Goal: Task Accomplishment & Management: Manage account settings

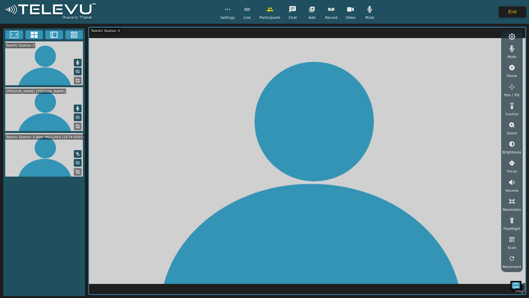
click at [505, 7] on button "End" at bounding box center [513, 11] width 28 height 11
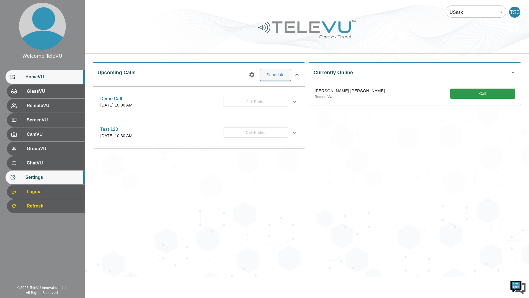
click at [64, 182] on div "Settings" at bounding box center [45, 177] width 79 height 14
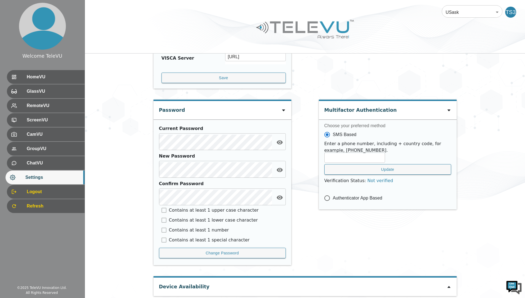
scroll to position [191, 0]
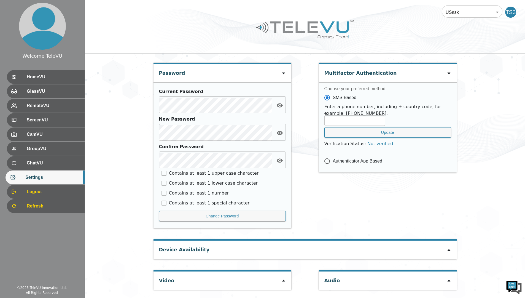
click at [248, 253] on div "Device Availability" at bounding box center [304, 249] width 303 height 18
click at [274, 276] on div "Video" at bounding box center [222, 280] width 138 height 18
click at [283, 283] on div at bounding box center [283, 280] width 4 height 7
type input "2390d42fe2ec3f0819d44b4c202e02075746372e5ecb060552566131eeeee40a"
type input "COM5"
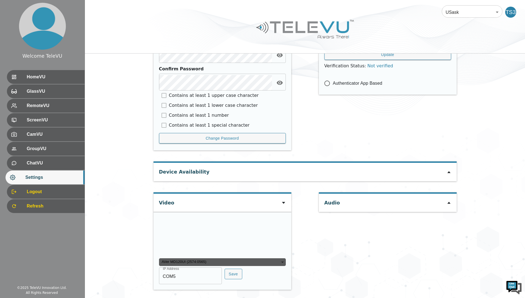
scroll to position [299, 0]
click at [260, 265] on div "AVer MD120UI (2574:0565)" at bounding box center [222, 262] width 127 height 8
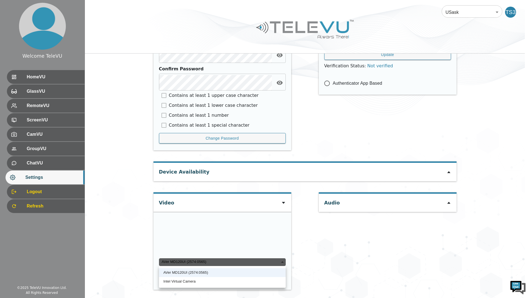
click at [261, 281] on li "Intel Virtual Camera" at bounding box center [222, 281] width 127 height 9
type input "5dff2766bf5792c7f693936d9852521c53e6ba4c4d11e5b14705028d3e85a800"
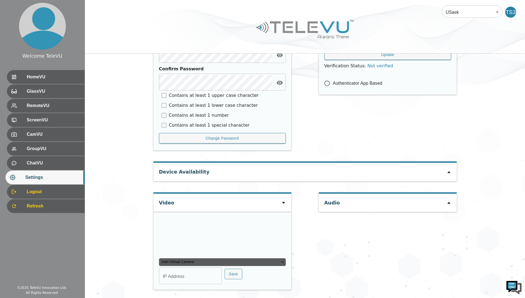
click at [230, 193] on div "Video" at bounding box center [222, 202] width 138 height 18
click at [284, 200] on icon at bounding box center [283, 202] width 4 height 4
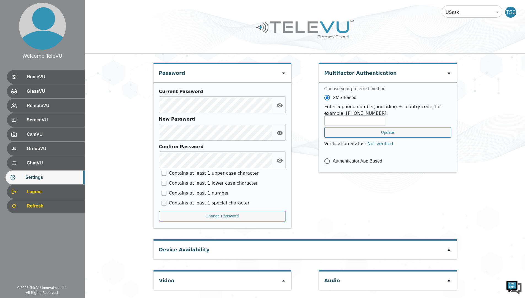
click at [223, 254] on div "Device Availability" at bounding box center [304, 249] width 303 height 18
click at [437, 246] on div "Device Availability" at bounding box center [304, 249] width 303 height 18
click at [449, 252] on icon at bounding box center [449, 249] width 4 height 4
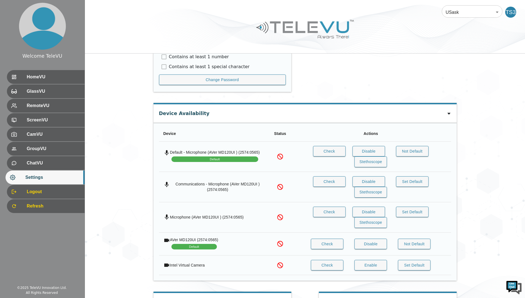
scroll to position [349, 0]
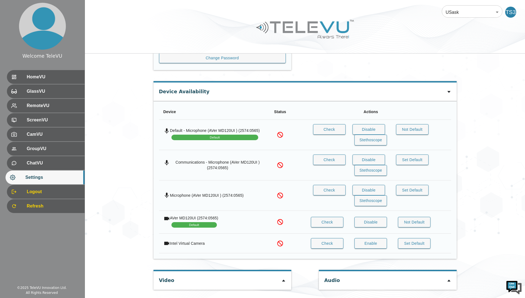
click at [283, 278] on div at bounding box center [283, 280] width 4 height 7
type input "2390d42fe2ec3f0819d44b4c202e02075746372e5ecb060552566131eeeee40a"
type input "COM5"
click at [336, 246] on button "Check" at bounding box center [327, 243] width 33 height 11
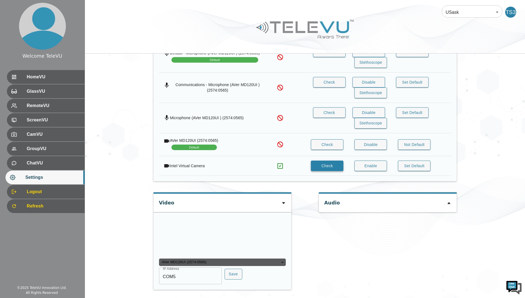
scroll to position [437, 0]
click at [250, 266] on div "AVer MD120UI (2574:0565)" at bounding box center [222, 262] width 127 height 8
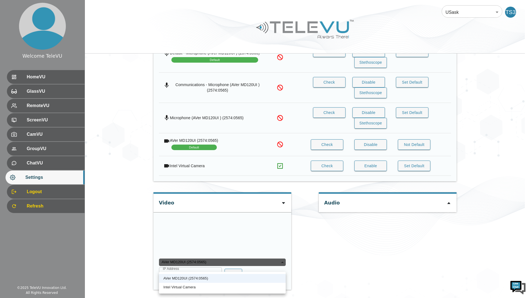
click at [258, 295] on div at bounding box center [264, 149] width 529 height 298
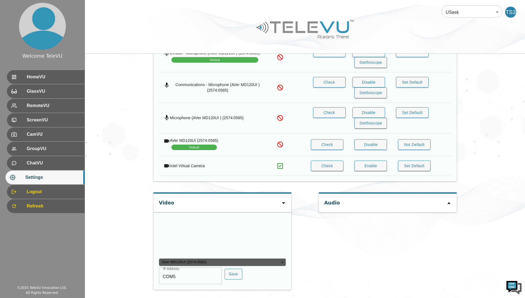
click at [273, 266] on div "AVer MD120UI (2574:0565)" at bounding box center [222, 262] width 127 height 8
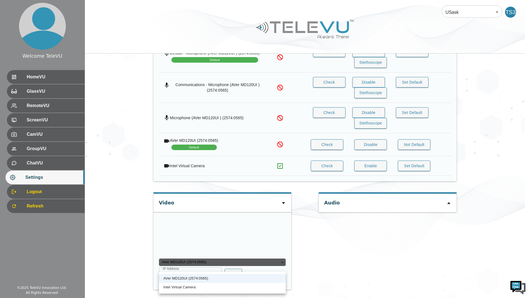
click at [264, 289] on li "Intel Virtual Camera" at bounding box center [222, 286] width 127 height 9
type input "5dff2766bf5792c7f693936d9852521c53e6ba4c4d11e5b14705028d3e85a800"
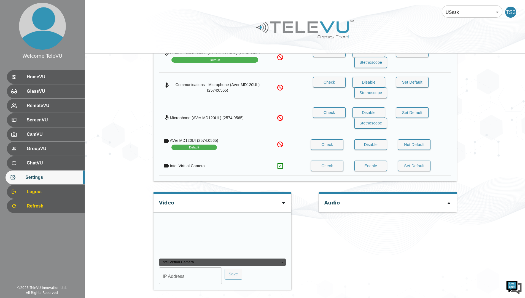
scroll to position [456, 0]
click at [257, 264] on div "Intel Virtual Camera" at bounding box center [222, 262] width 127 height 8
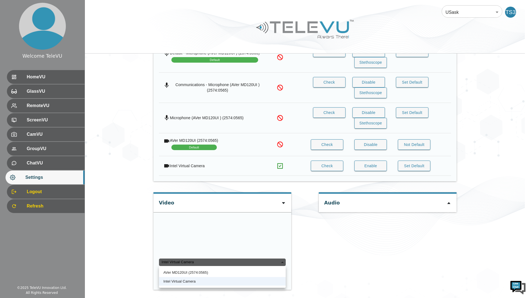
click at [252, 274] on li "AVer MD120UI (2574:0565)" at bounding box center [222, 272] width 127 height 9
type input "2390d42fe2ec3f0819d44b4c202e02075746372e5ecb060552566131eeeee40a"
type input "COM5"
